Goal: Task Accomplishment & Management: Use online tool/utility

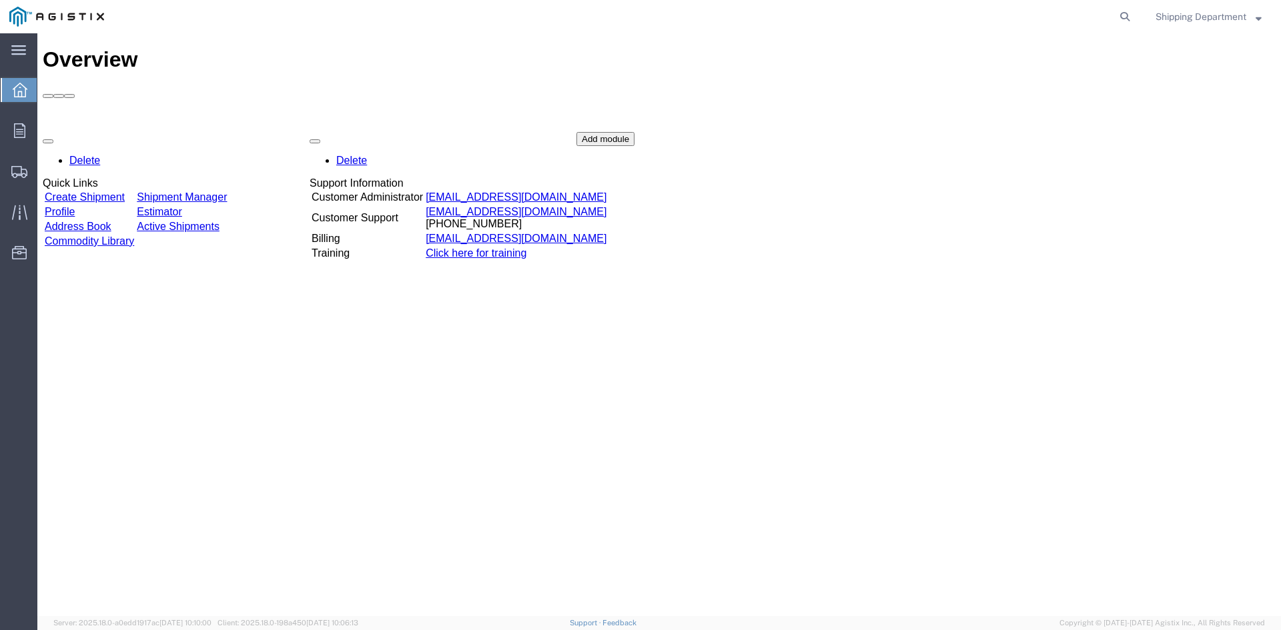
click at [227, 191] on link "Shipment Manager" at bounding box center [182, 196] width 90 height 11
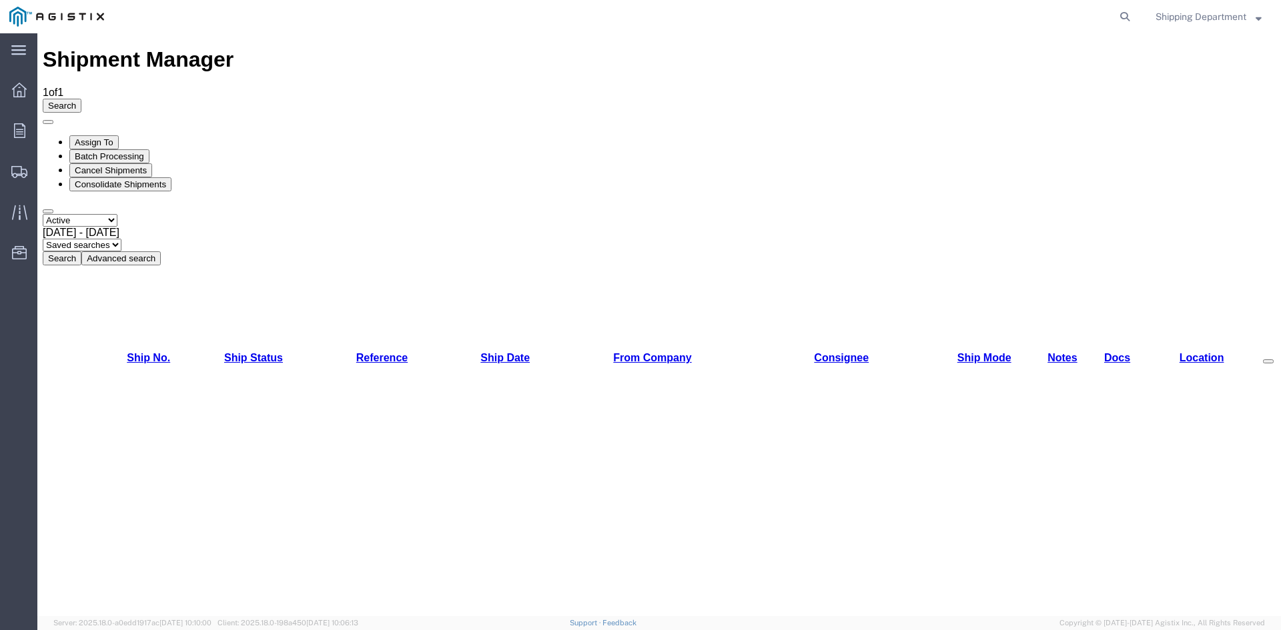
click at [117, 214] on select "Select status Active All Shipments Approved Booked Canceled Delivered Denied Ne…" at bounding box center [80, 220] width 75 height 13
select select "ALL"
click at [43, 214] on select "Select status Active All Shipments Approved Booked Canceled Delivered Denied Ne…" at bounding box center [80, 220] width 75 height 13
click at [81, 251] on button "Search" at bounding box center [62, 258] width 39 height 14
